Goal: Transaction & Acquisition: Purchase product/service

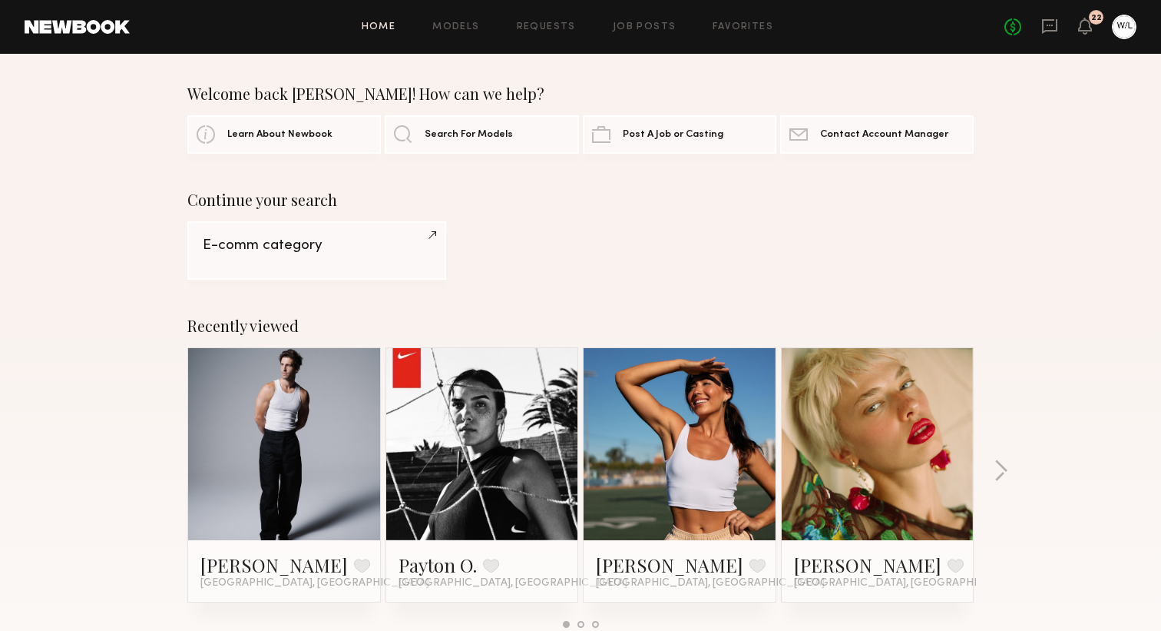
click at [1095, 19] on div "22" at bounding box center [1097, 18] width 11 height 8
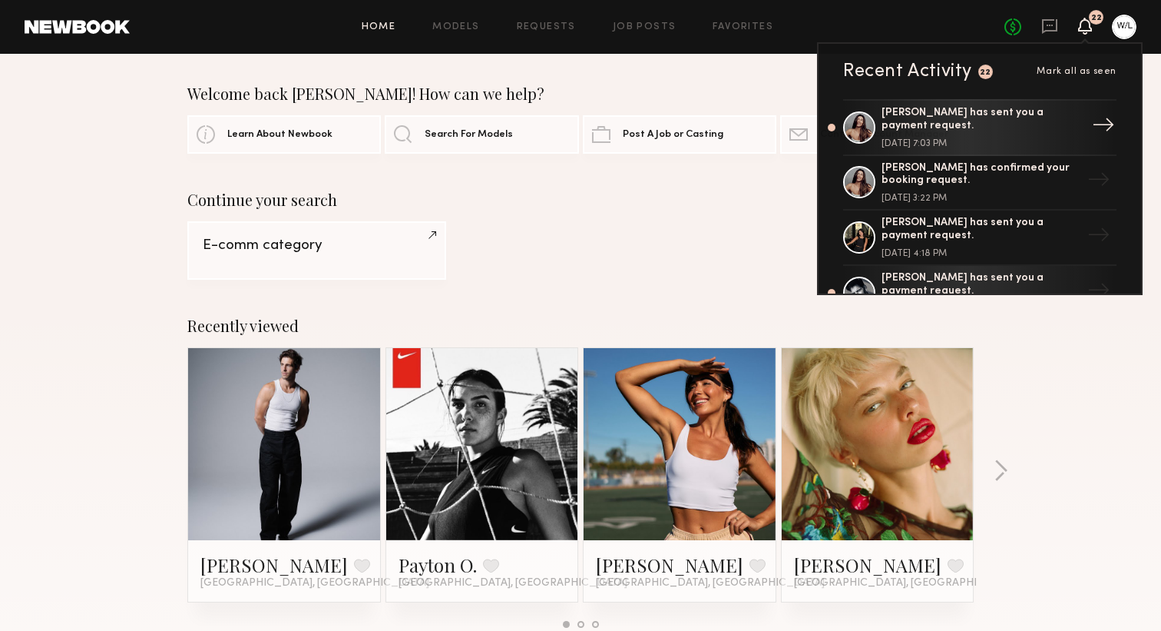
click at [1018, 123] on div "[PERSON_NAME] has sent you a payment request." at bounding box center [982, 120] width 200 height 26
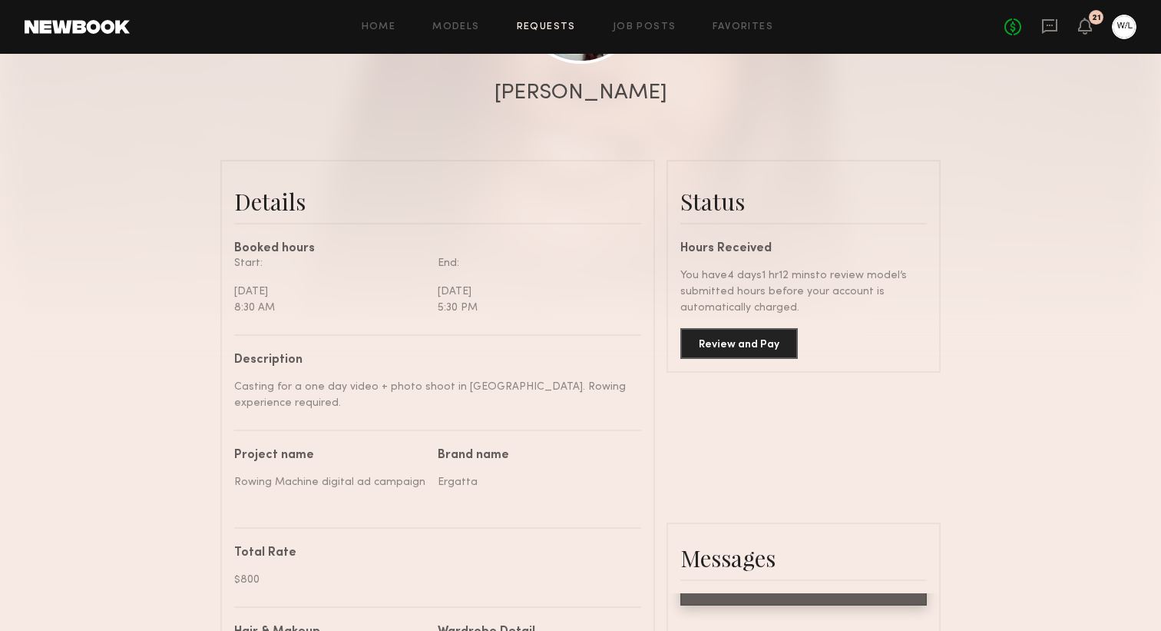
scroll to position [282, 0]
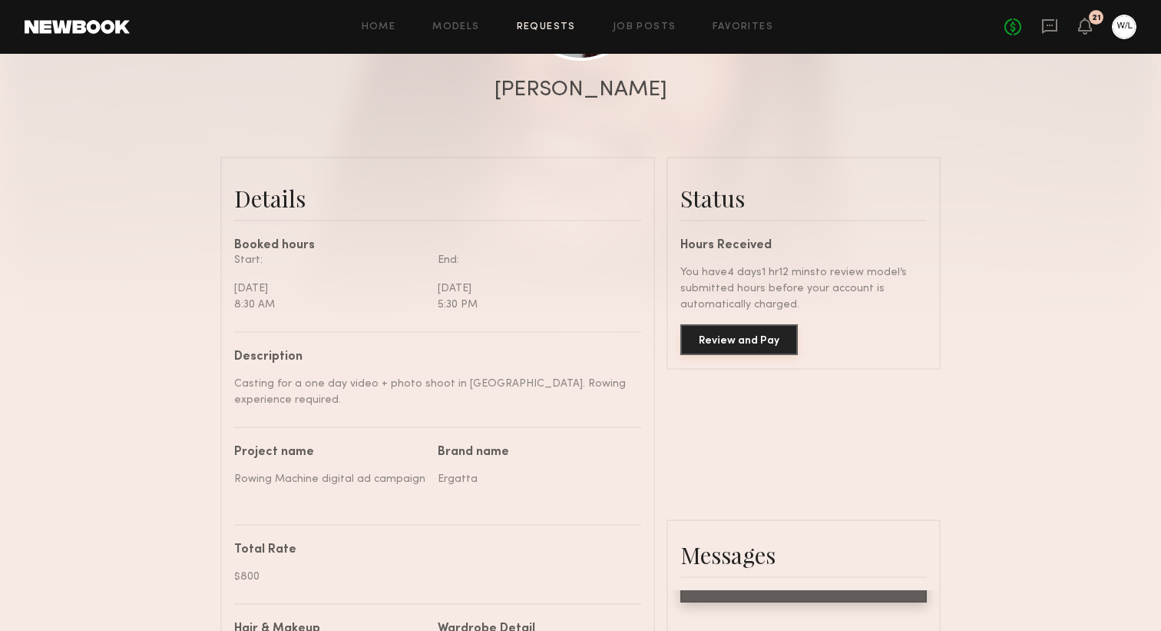
click at [710, 341] on button "Review and Pay" at bounding box center [740, 339] width 118 height 31
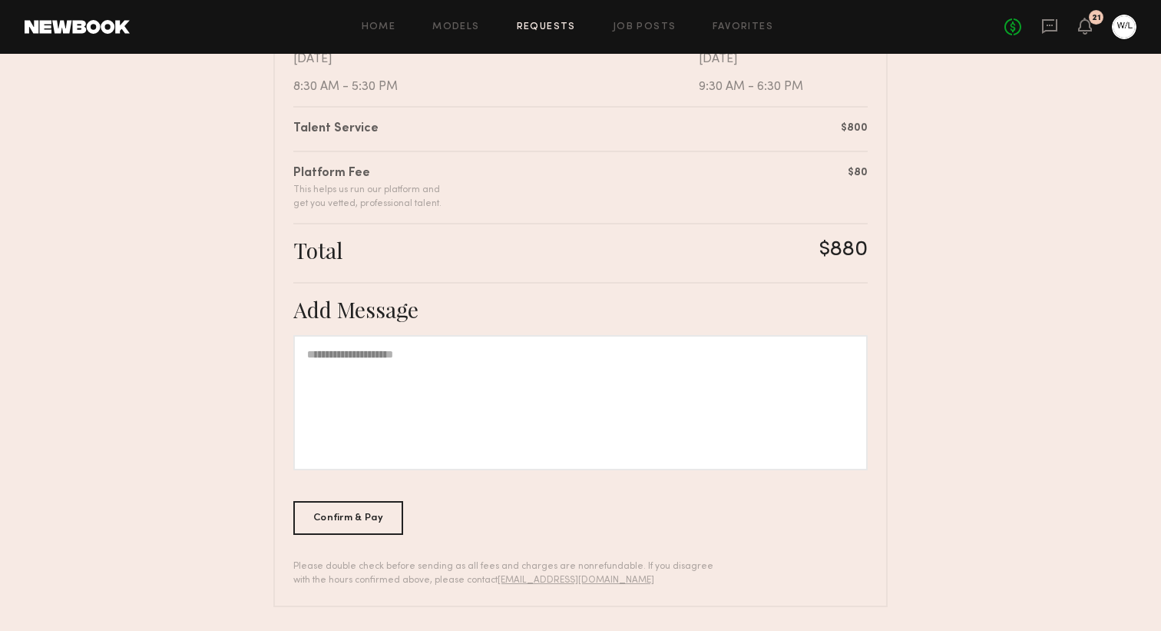
scroll to position [351, 0]
click at [379, 517] on div "Confirm & Pay" at bounding box center [348, 516] width 110 height 34
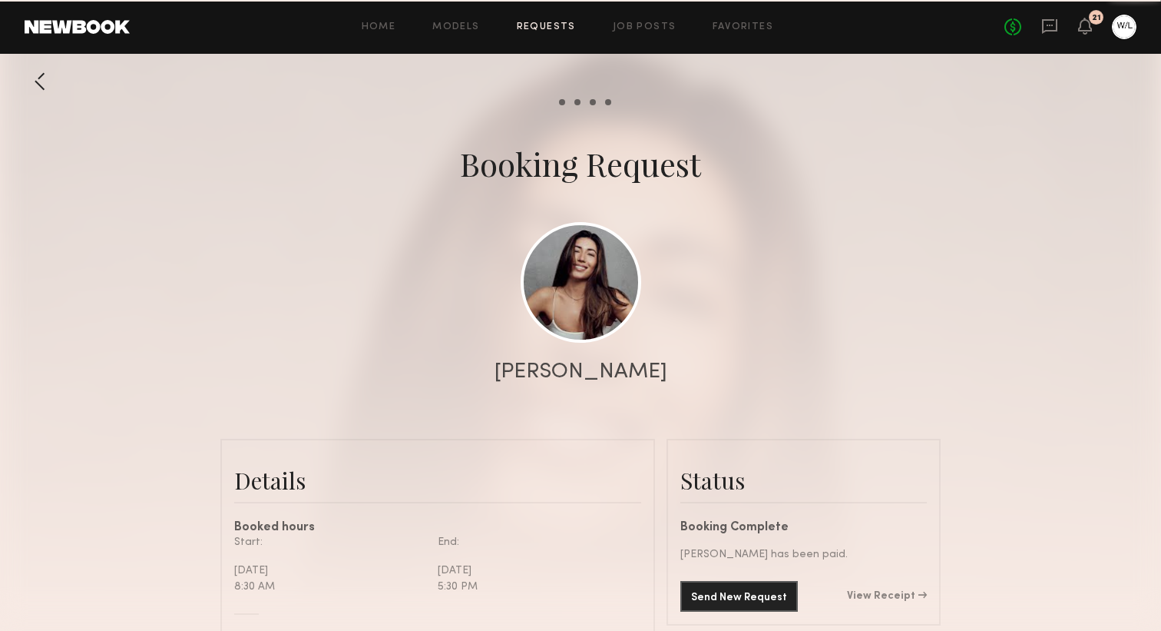
scroll to position [1108, 0]
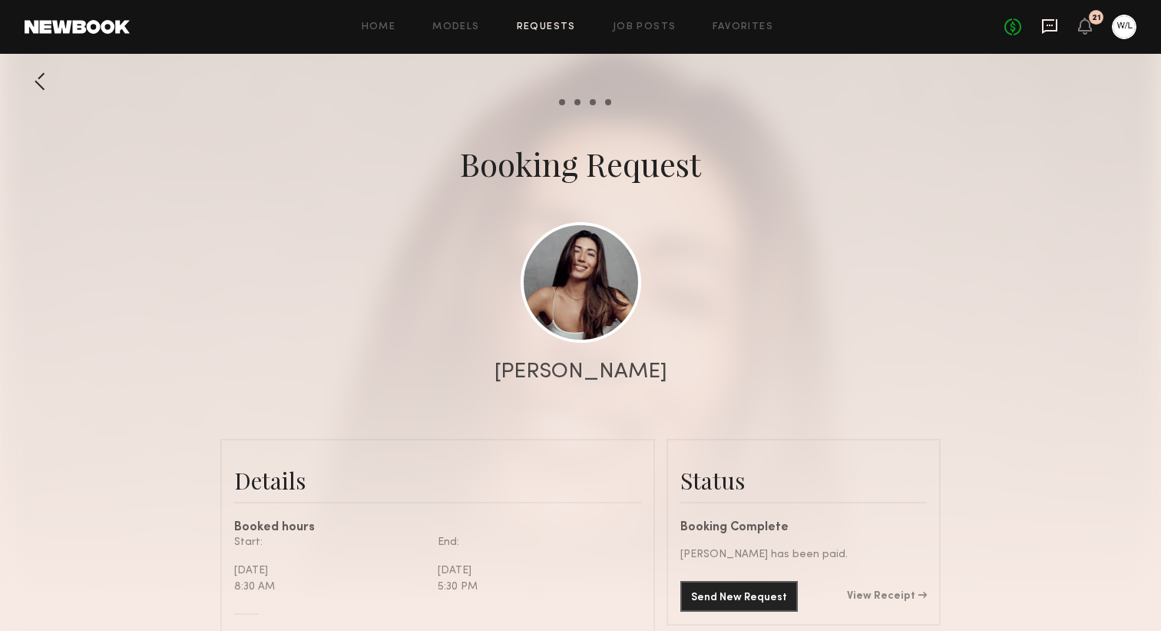
click at [1052, 21] on icon at bounding box center [1050, 26] width 17 height 17
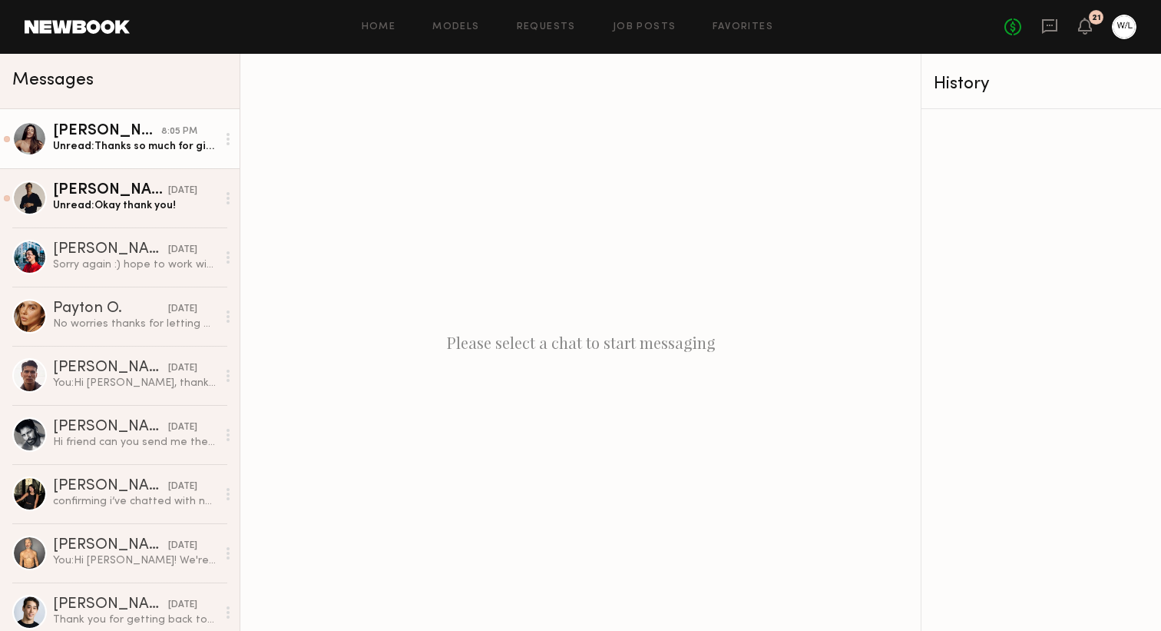
click at [93, 141] on div "Unread: Thanks so much for giving me [DATE]! Would love to work with you again.…" at bounding box center [135, 146] width 164 height 15
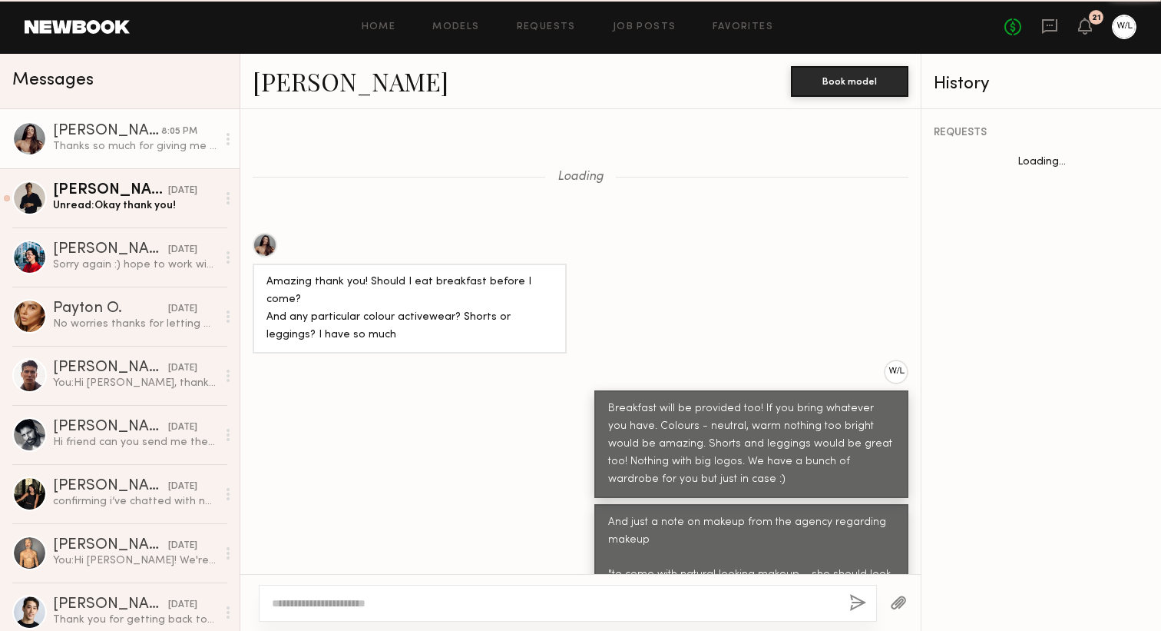
scroll to position [951, 0]
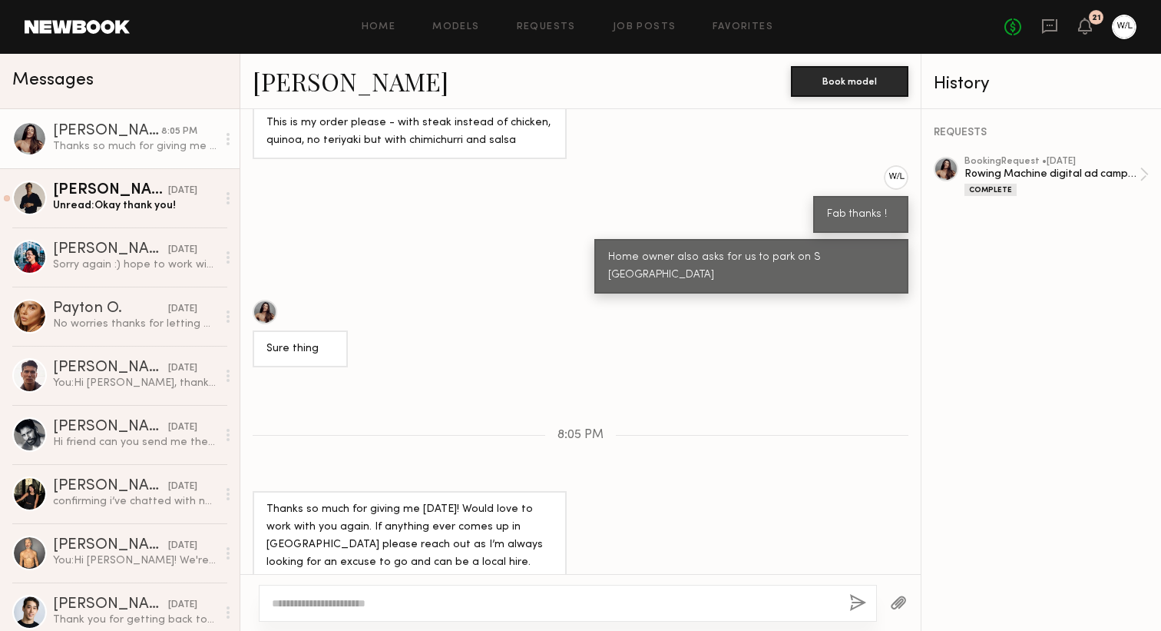
click at [318, 595] on div at bounding box center [554, 602] width 565 height 15
click at [298, 603] on textarea at bounding box center [554, 602] width 565 height 15
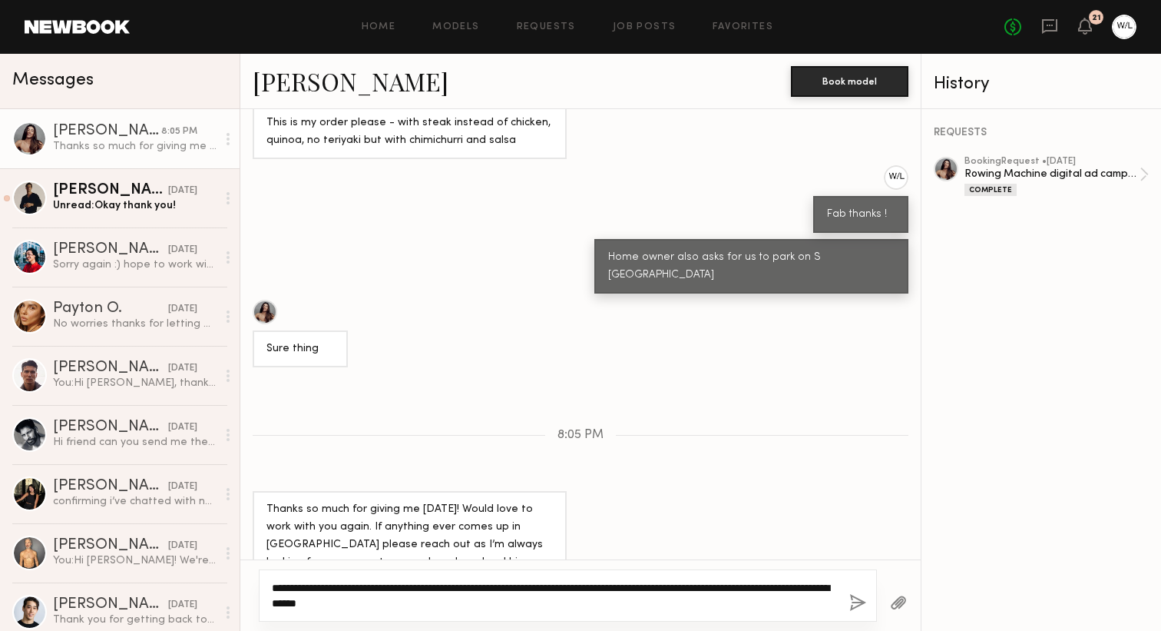
type textarea "**********"
click at [860, 609] on button "button" at bounding box center [858, 603] width 17 height 19
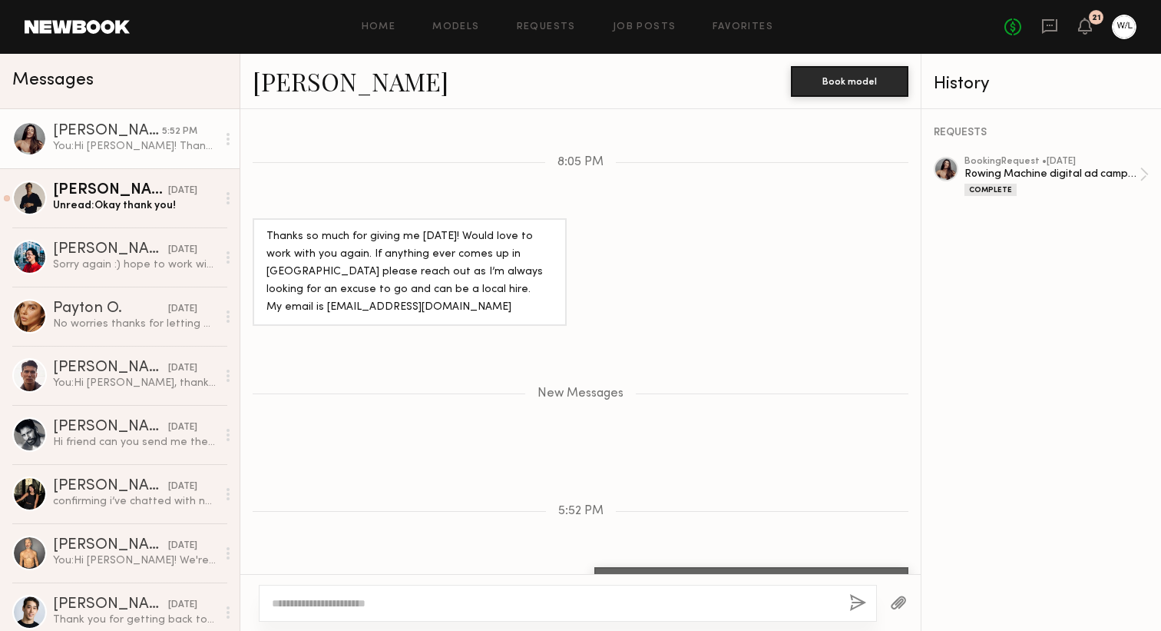
scroll to position [1223, 0]
